Goal: Task Accomplishment & Management: Use online tool/utility

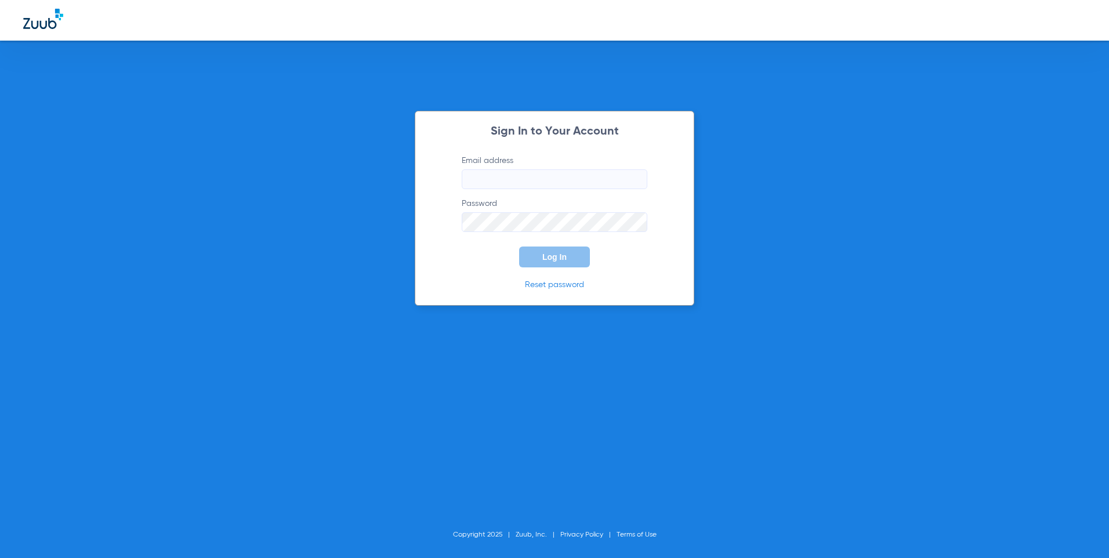
type input "[EMAIL_ADDRESS][DOMAIN_NAME]"
click at [564, 252] on span "Log In" at bounding box center [554, 256] width 24 height 9
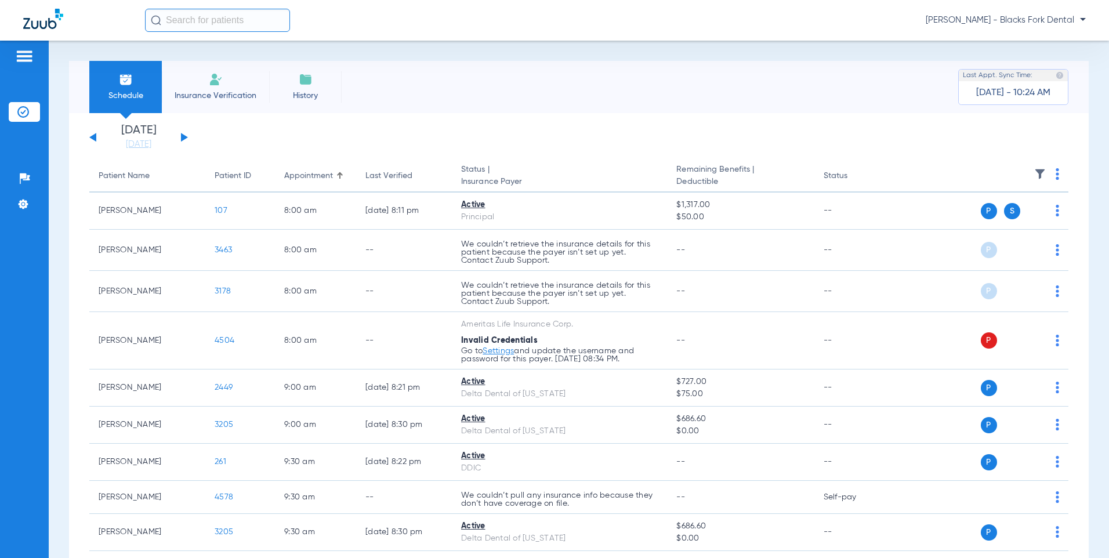
click at [184, 139] on button at bounding box center [184, 137] width 7 height 9
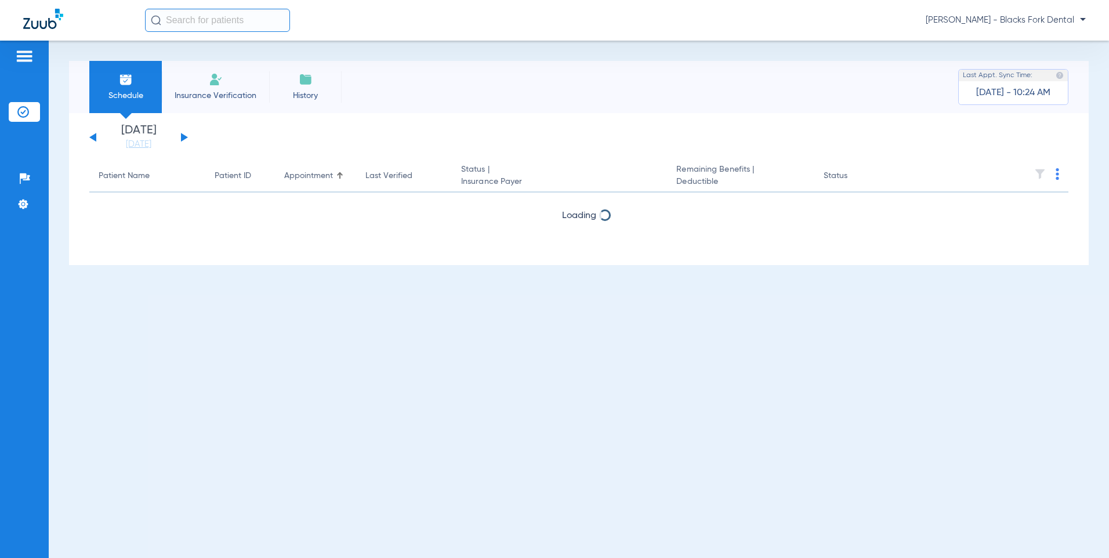
click at [184, 139] on button at bounding box center [184, 137] width 7 height 9
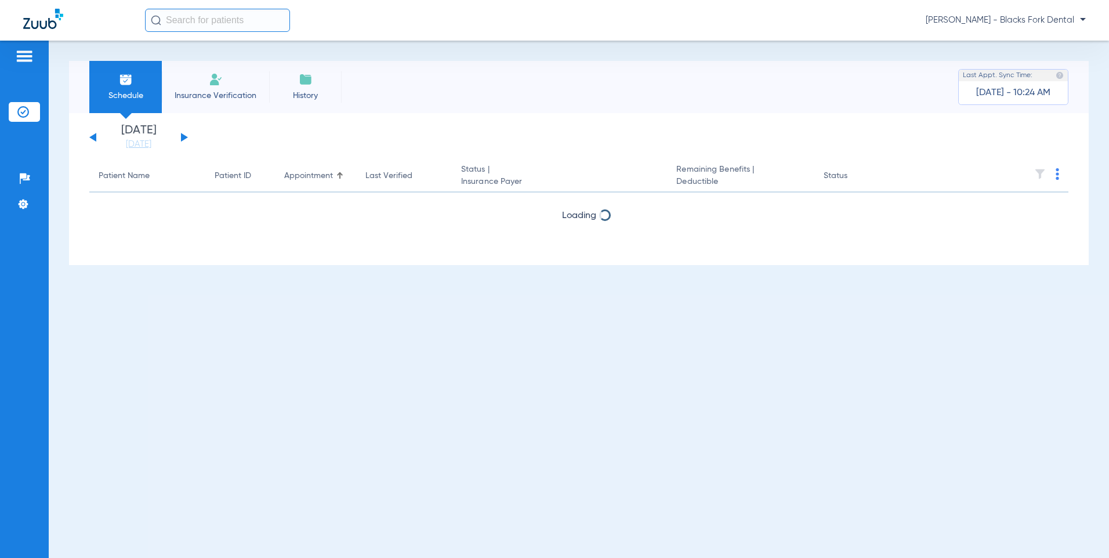
click at [184, 139] on button at bounding box center [184, 137] width 7 height 9
click at [90, 135] on div "[DATE] [DATE] [DATE] [DATE] [DATE] [DATE] [DATE] [DATE] [DATE] [DATE] [DATE] [D…" at bounding box center [138, 138] width 99 height 26
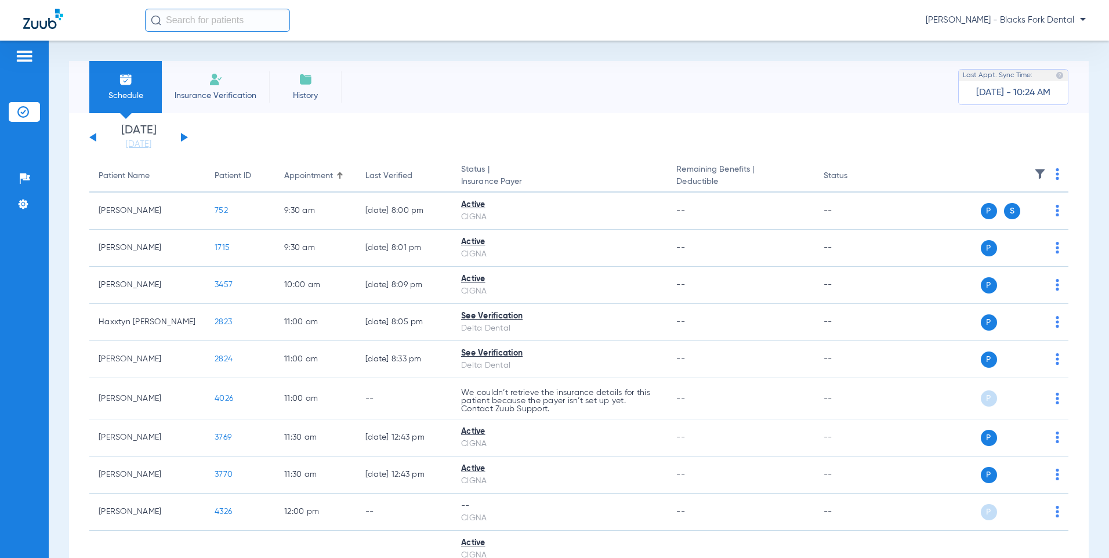
click at [95, 137] on button at bounding box center [92, 137] width 7 height 9
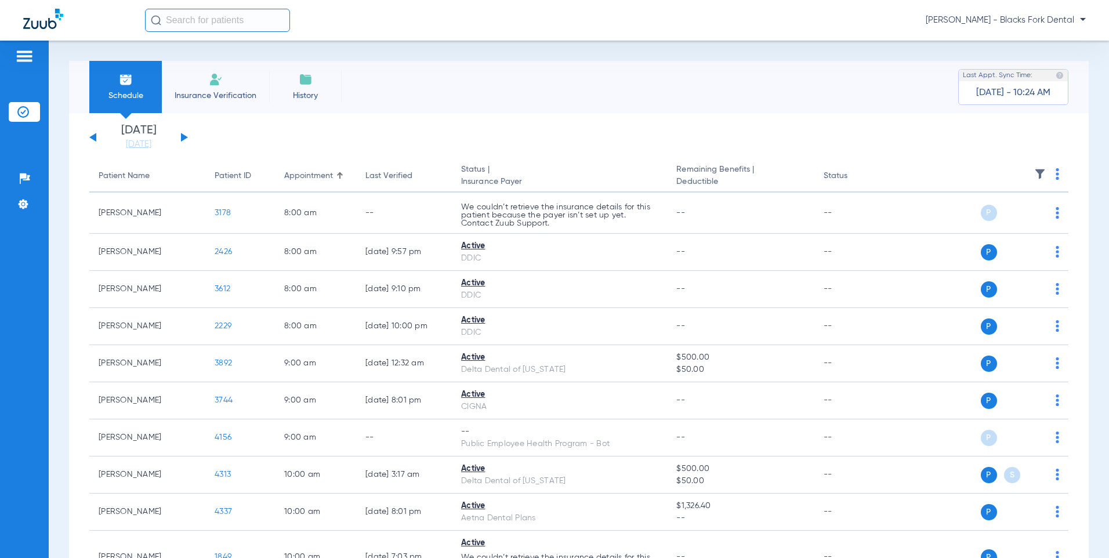
click at [1055, 179] on img at bounding box center [1056, 174] width 3 height 12
click at [1023, 215] on button "Verify All" at bounding box center [1003, 219] width 91 height 23
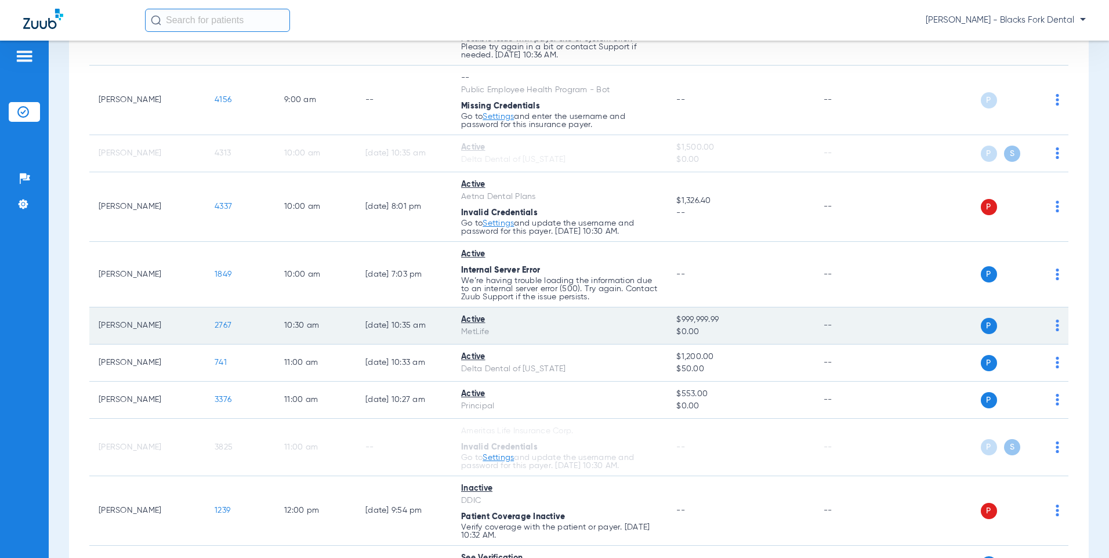
scroll to position [522, 0]
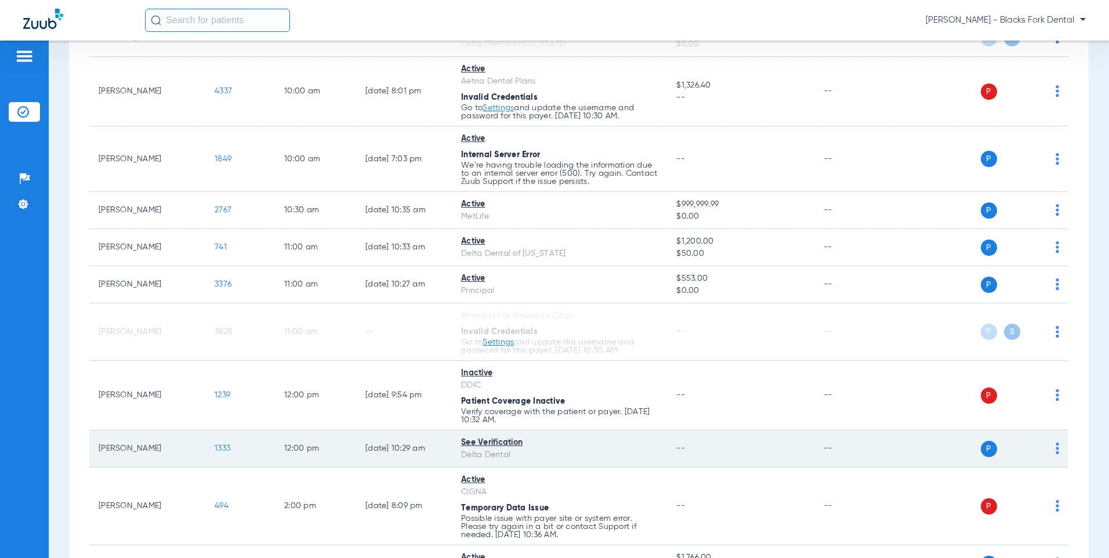
click at [219, 450] on span "1333" at bounding box center [223, 448] width 16 height 8
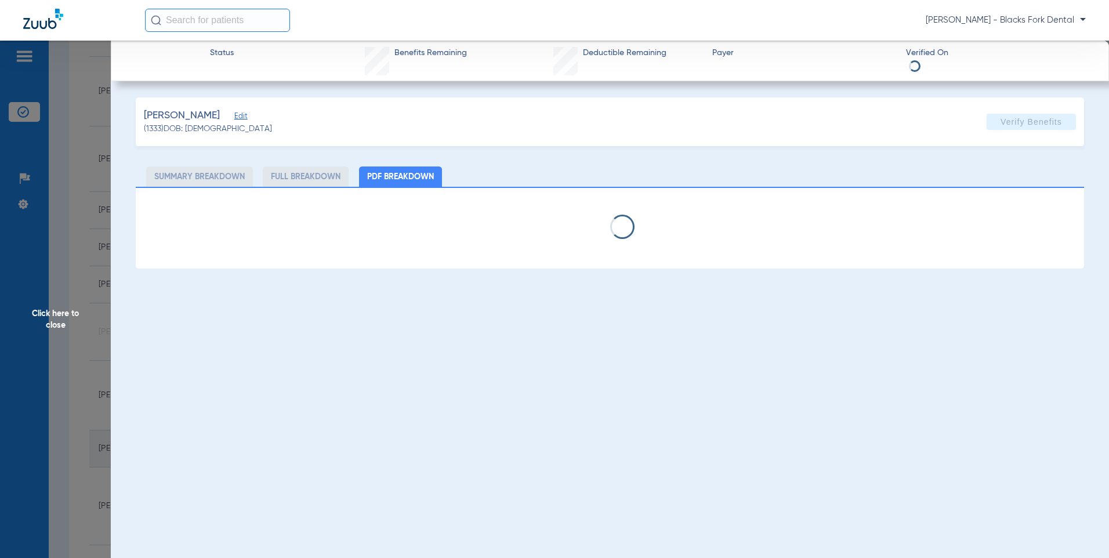
select select "page-width"
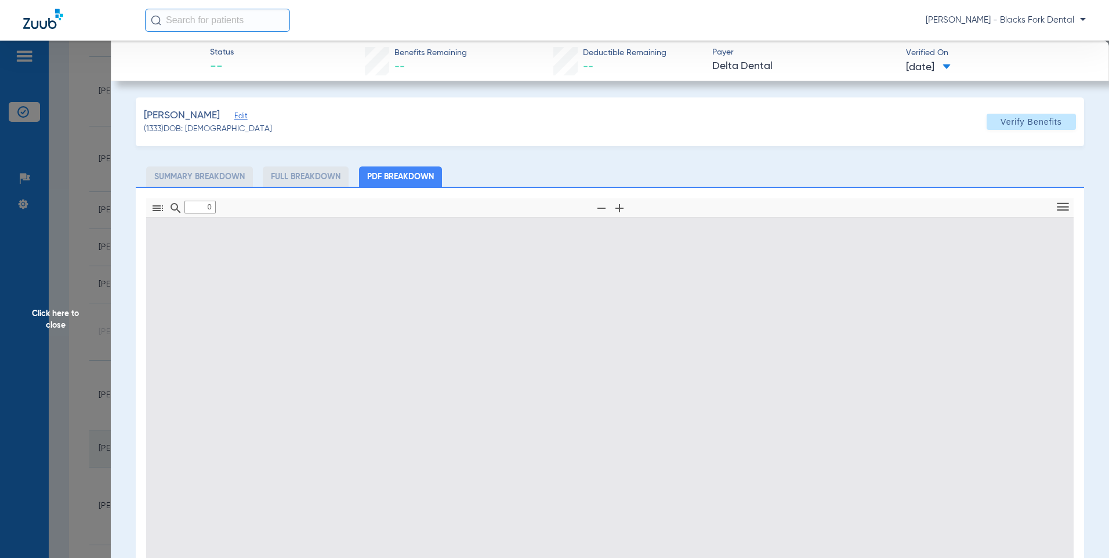
type input "1"
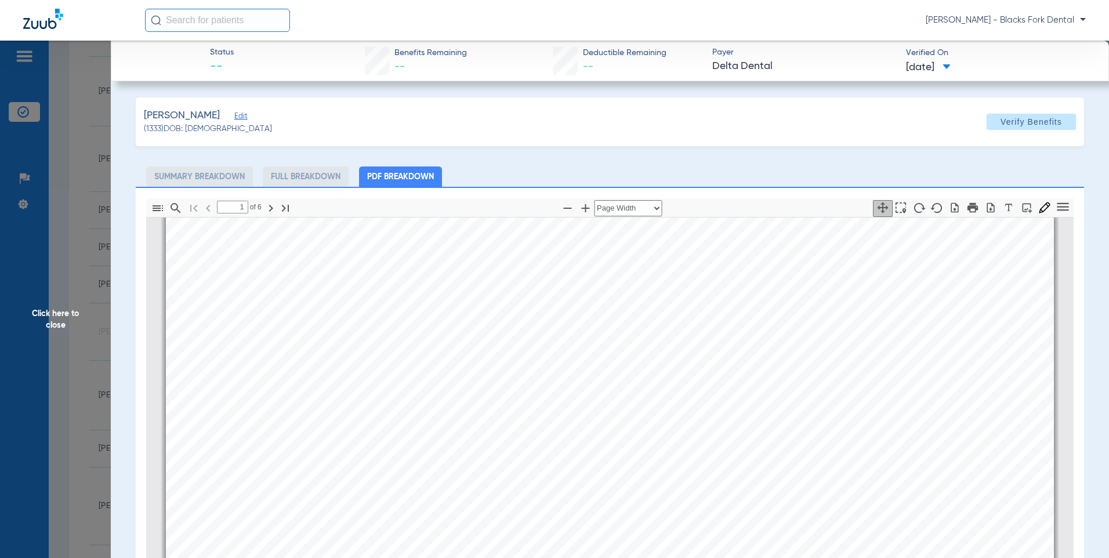
scroll to position [296, 0]
click at [53, 135] on span "Click here to close" at bounding box center [55, 320] width 111 height 558
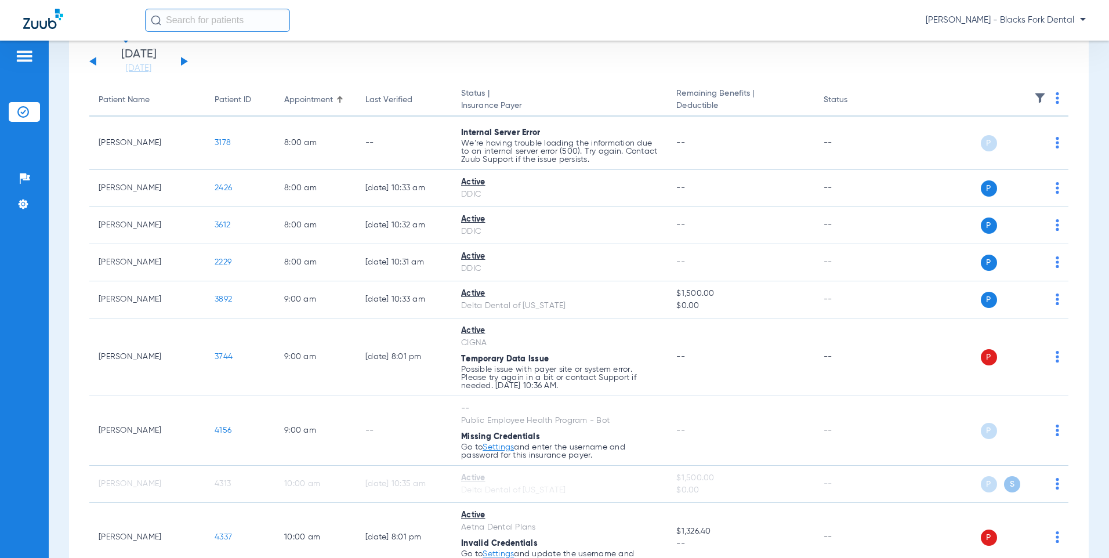
scroll to position [0, 0]
